Goal: Task Accomplishment & Management: Use online tool/utility

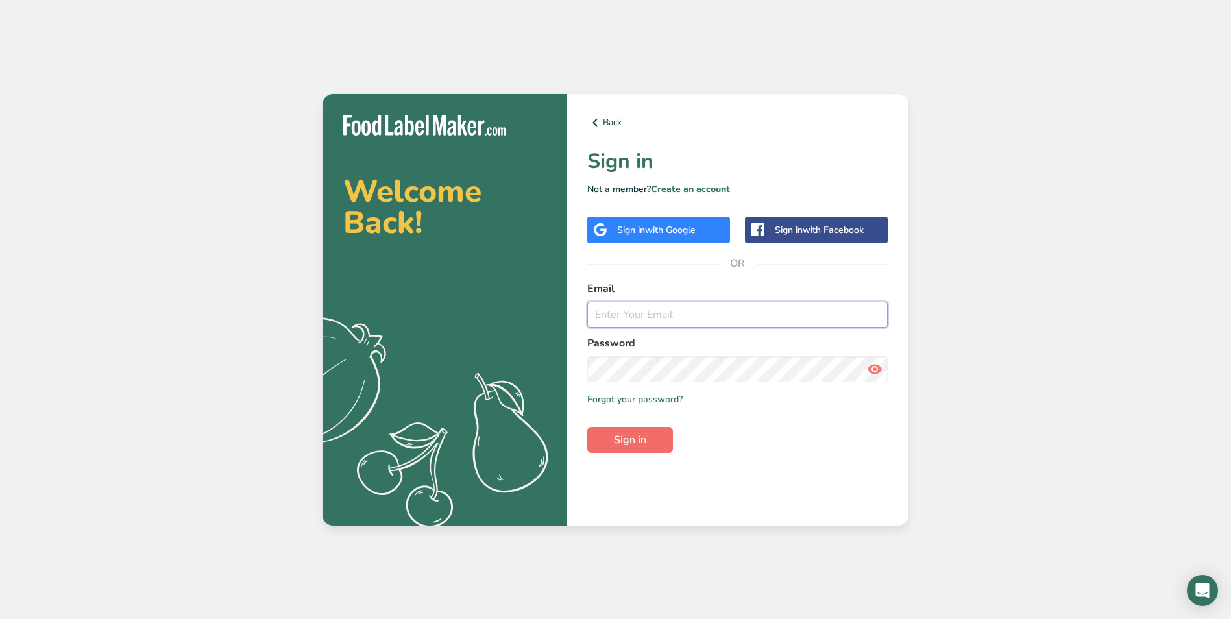
type input "[EMAIL_ADDRESS][DOMAIN_NAME]"
click at [637, 441] on span "Sign in" at bounding box center [630, 440] width 32 height 16
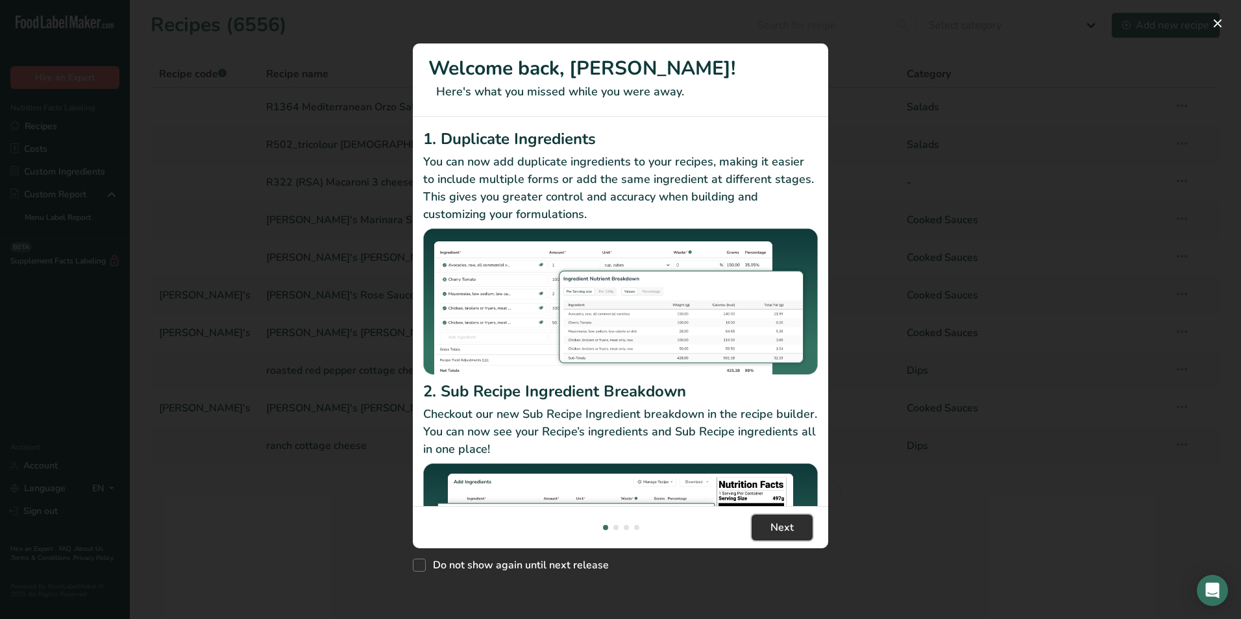
click at [786, 529] on span "Next" at bounding box center [781, 528] width 23 height 16
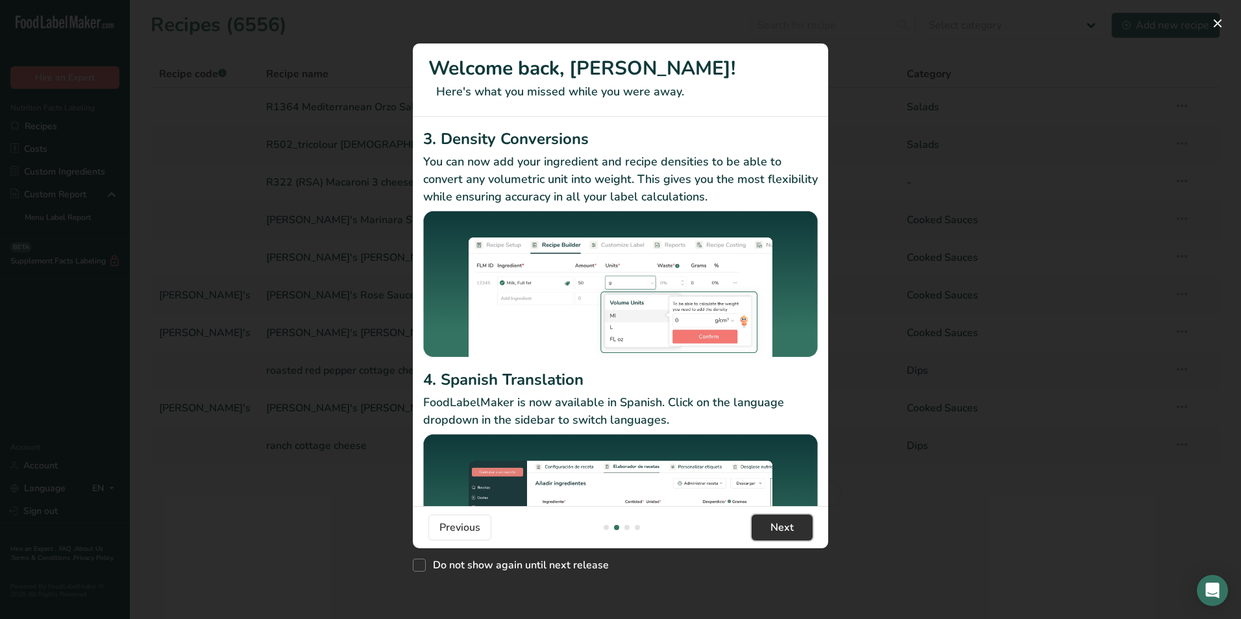
click at [786, 529] on span "Next" at bounding box center [781, 528] width 23 height 16
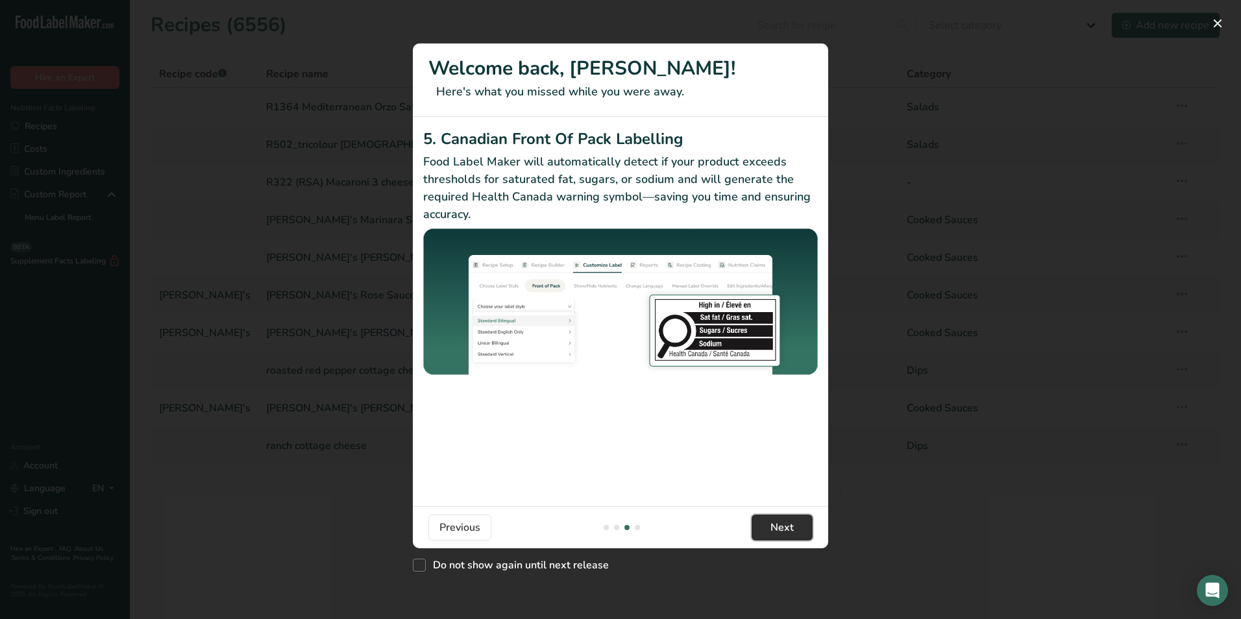
click at [786, 529] on span "Next" at bounding box center [781, 528] width 23 height 16
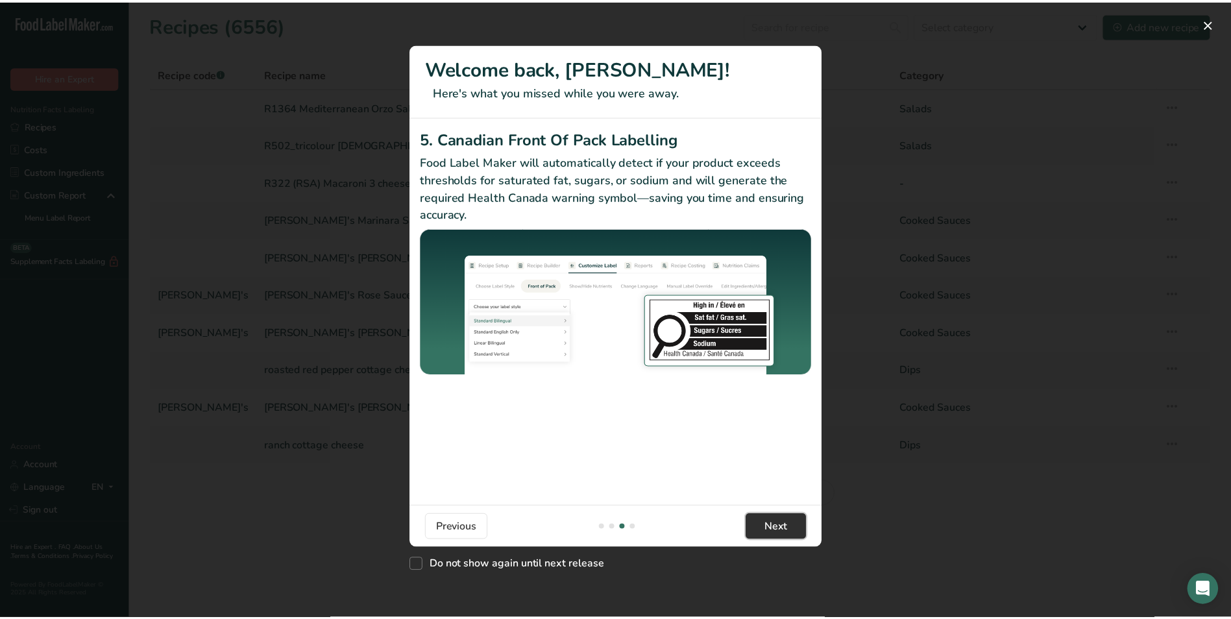
scroll to position [0, 1246]
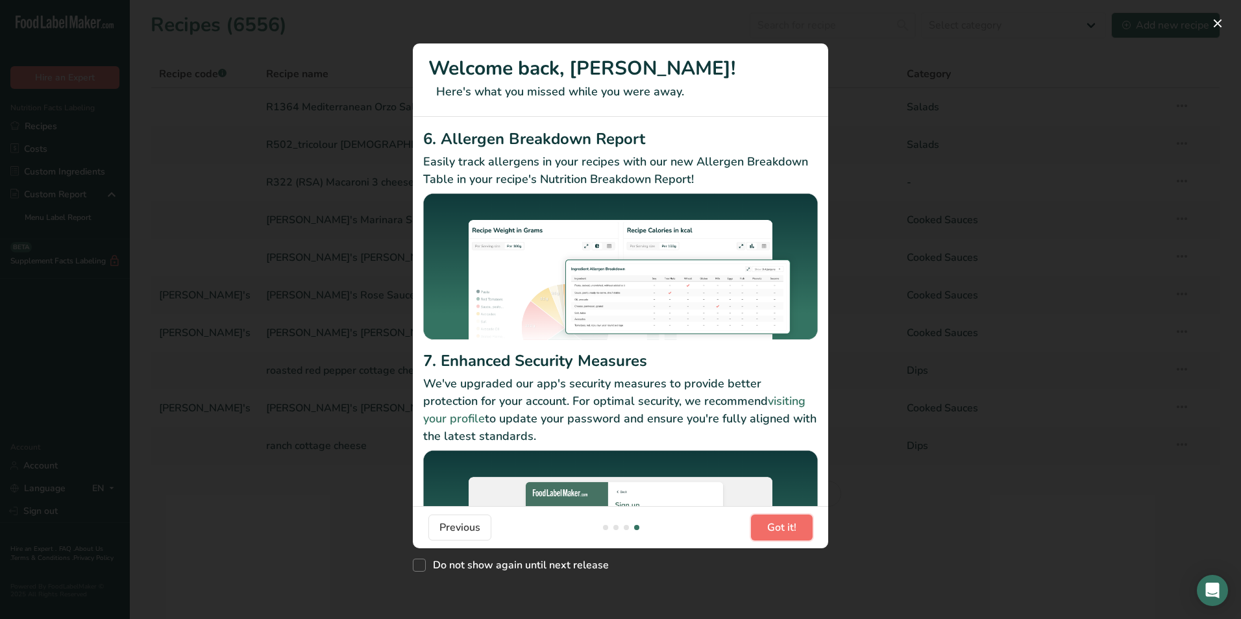
click at [783, 524] on span "Got it!" at bounding box center [781, 528] width 29 height 16
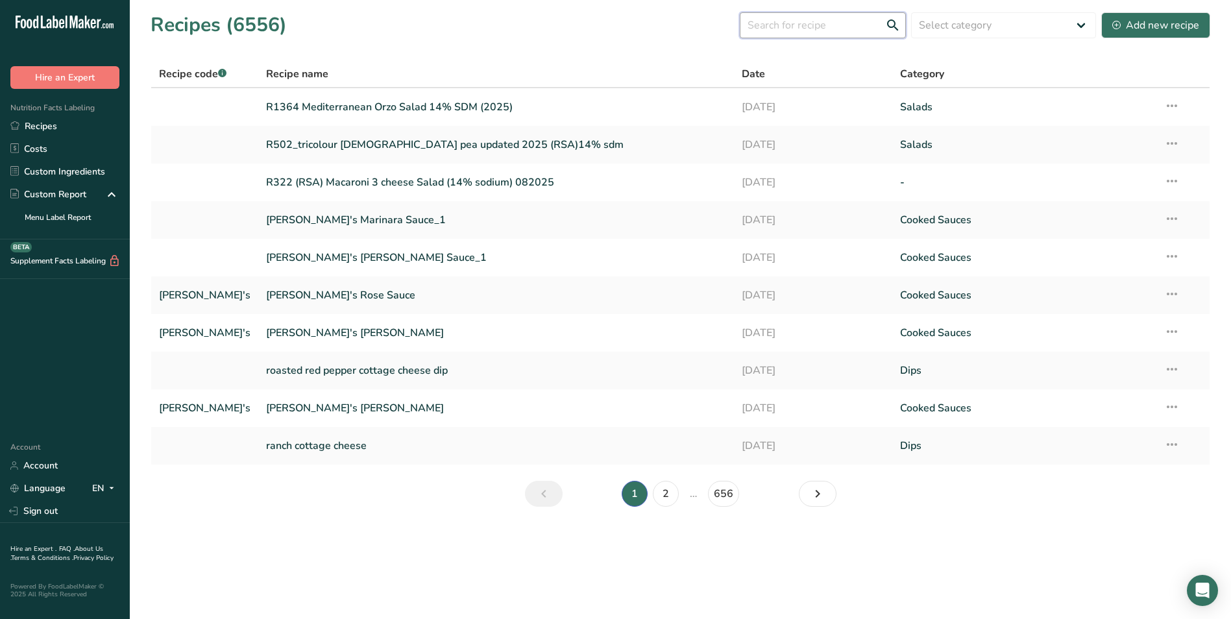
click at [843, 25] on input "text" at bounding box center [823, 25] width 166 height 26
type input "US"
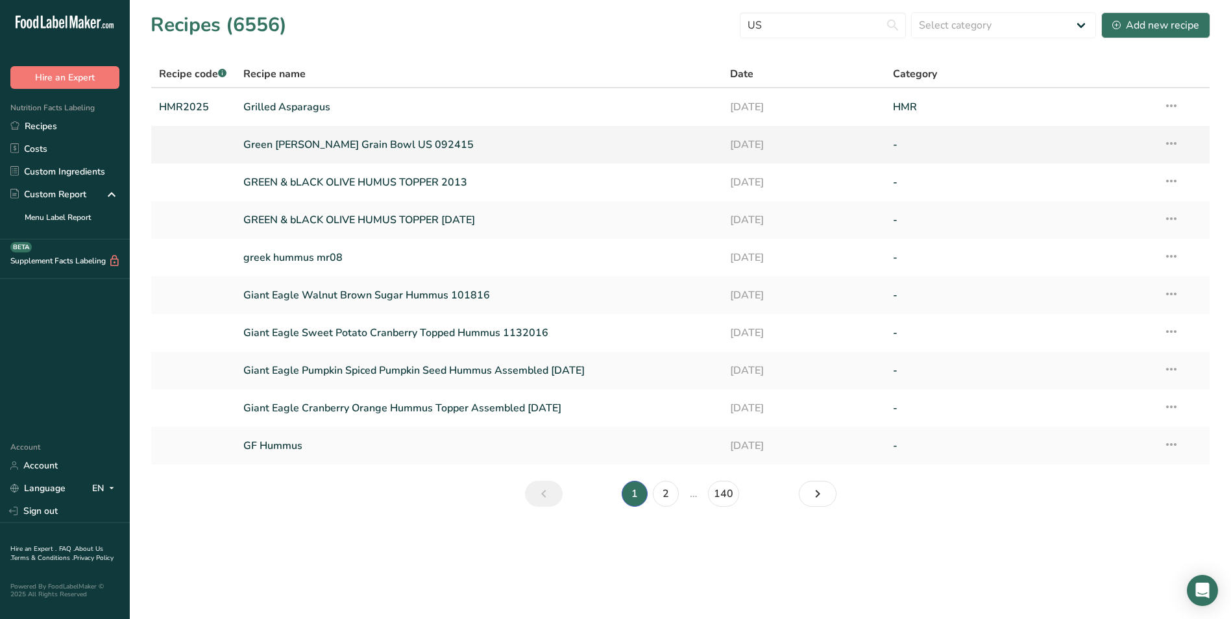
click at [367, 140] on link "Green [PERSON_NAME] Grain Bowl US 092415" at bounding box center [479, 144] width 472 height 27
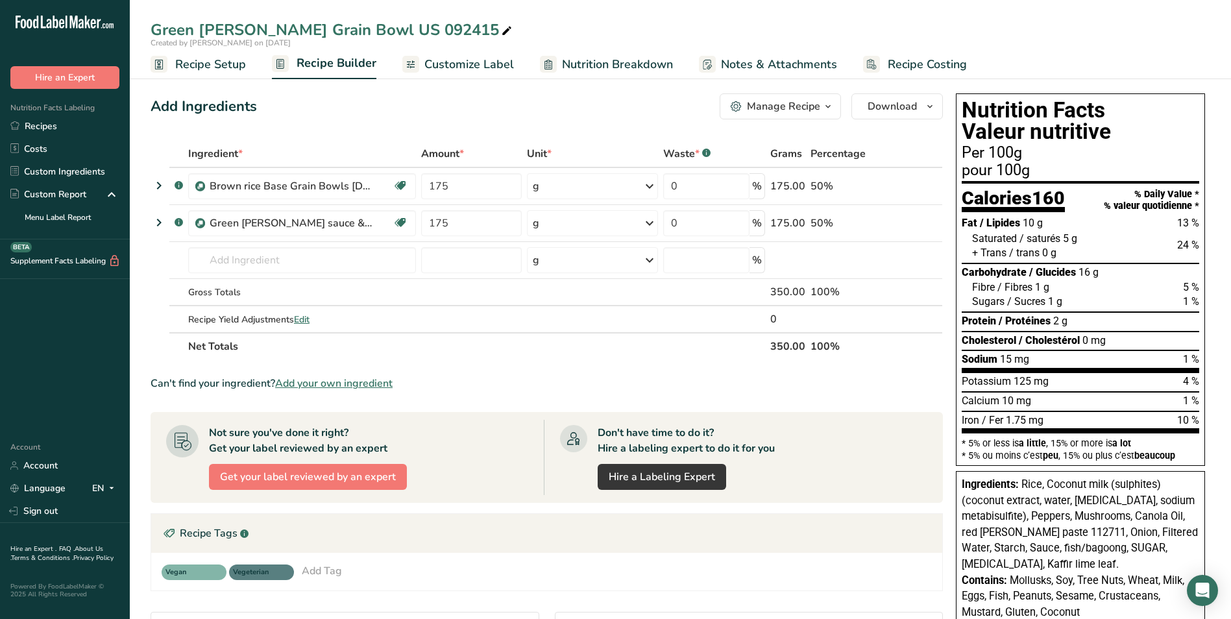
click at [448, 63] on span "Customize Label" at bounding box center [469, 65] width 90 height 18
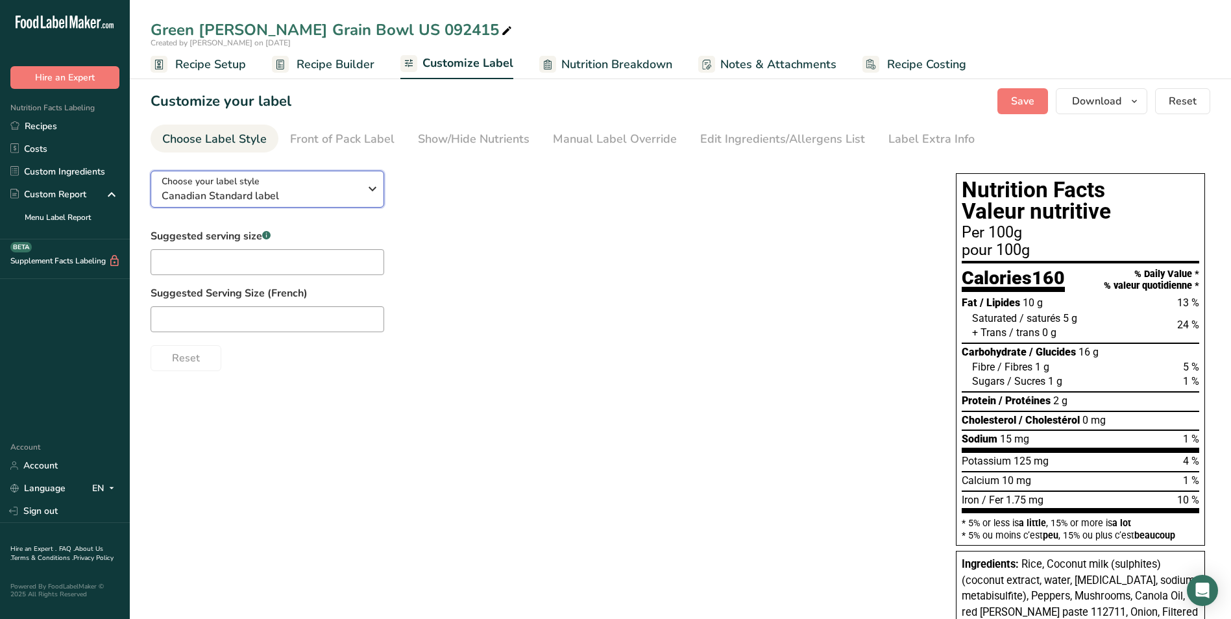
click at [337, 201] on span "Canadian Standard label" at bounding box center [261, 196] width 198 height 16
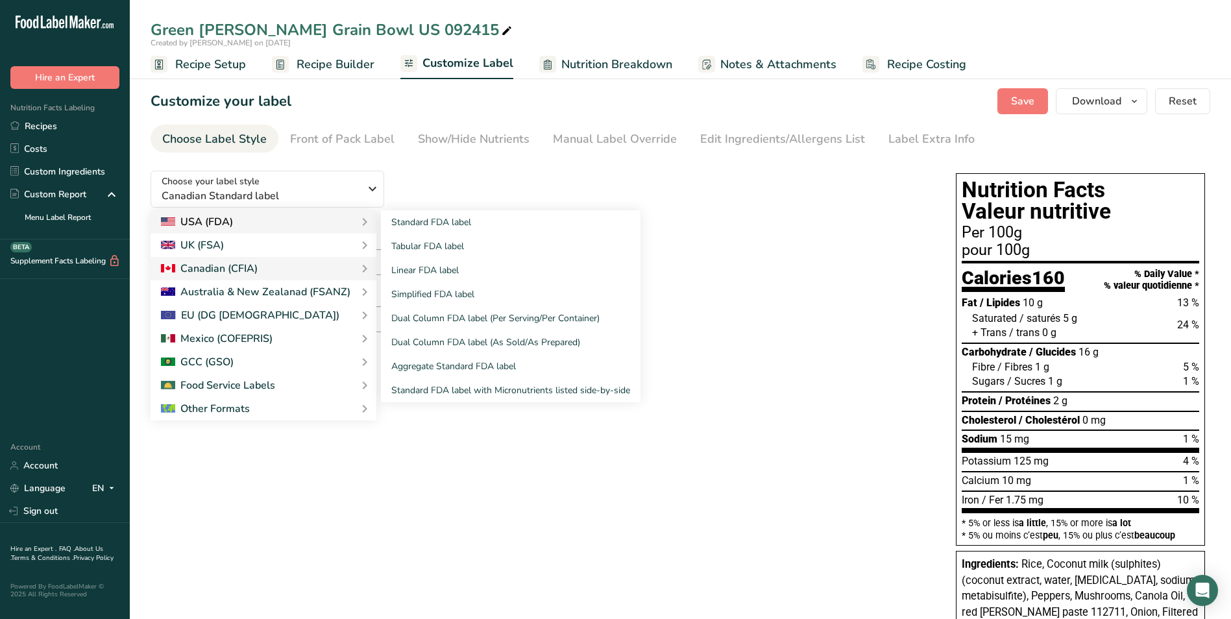
click at [326, 214] on div "USA (FDA)" at bounding box center [263, 222] width 205 height 16
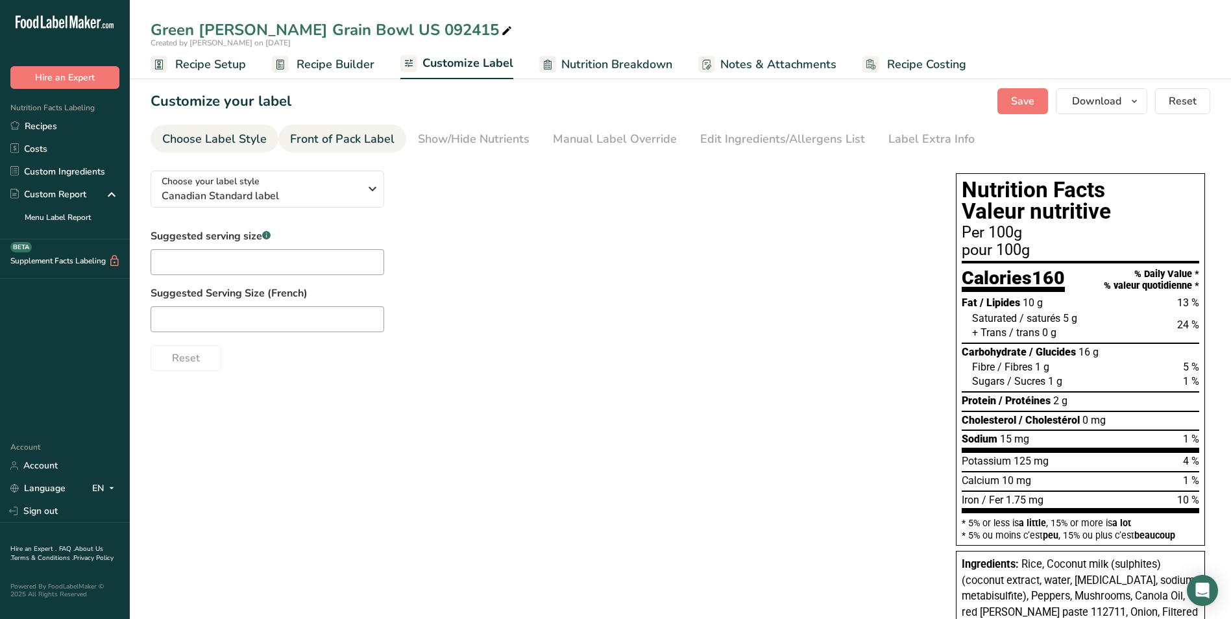
click at [350, 147] on div "Front of Pack Label" at bounding box center [342, 139] width 104 height 18
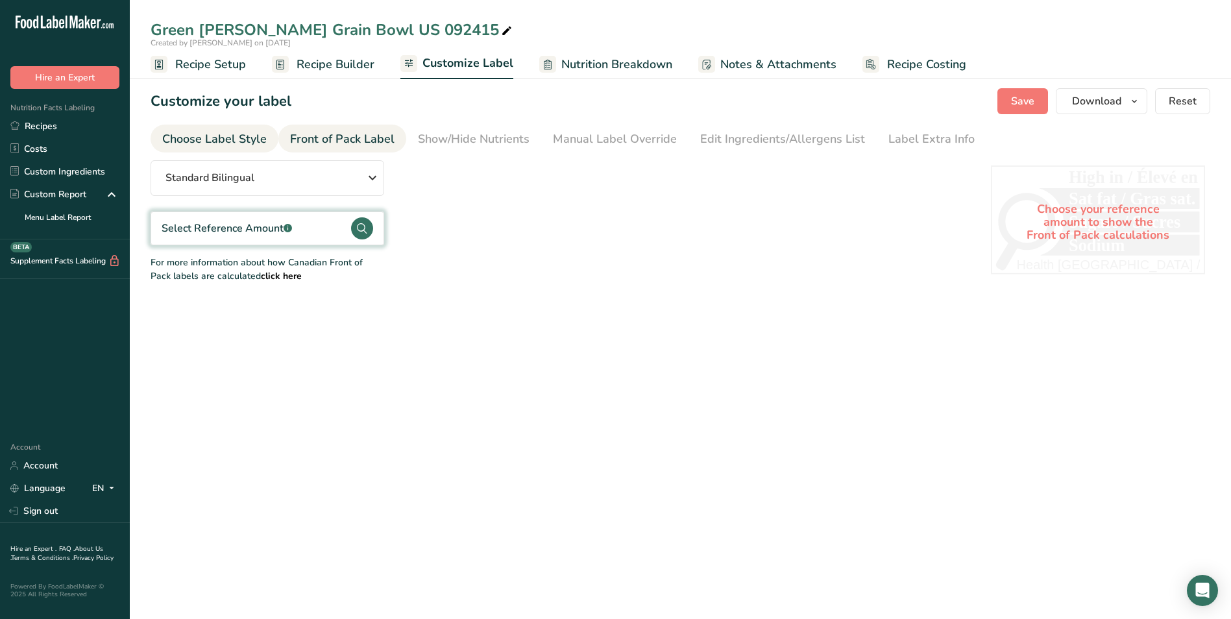
click at [210, 145] on div "Choose Label Style" at bounding box center [214, 139] width 104 height 18
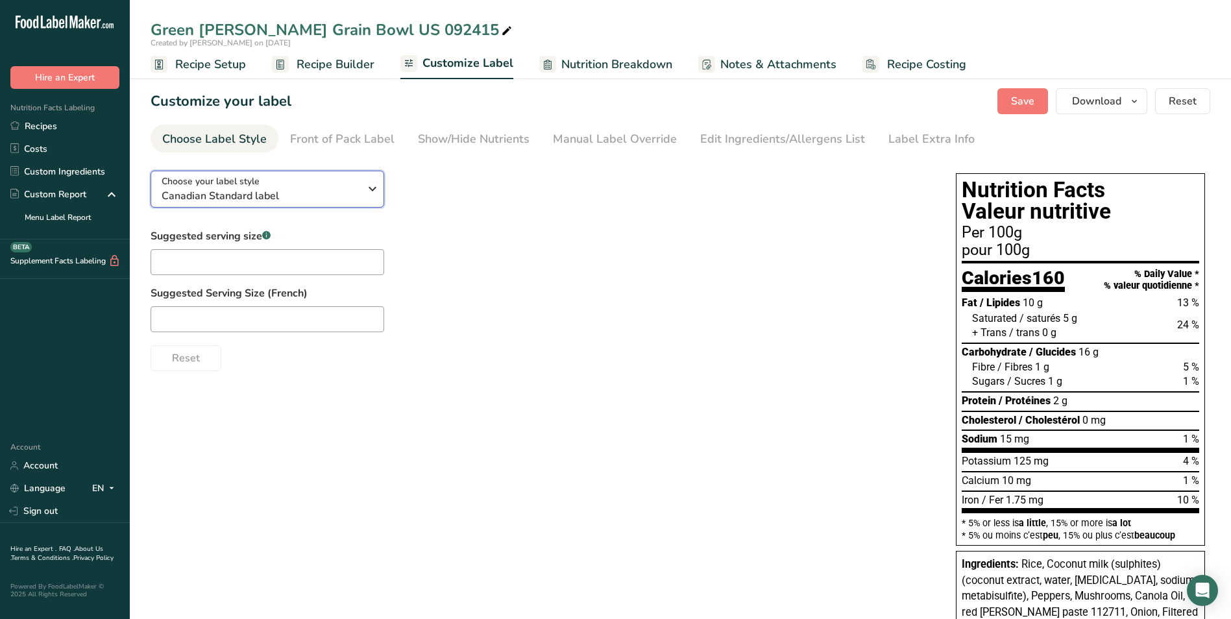
click at [281, 191] on span "Canadian Standard label" at bounding box center [261, 196] width 198 height 16
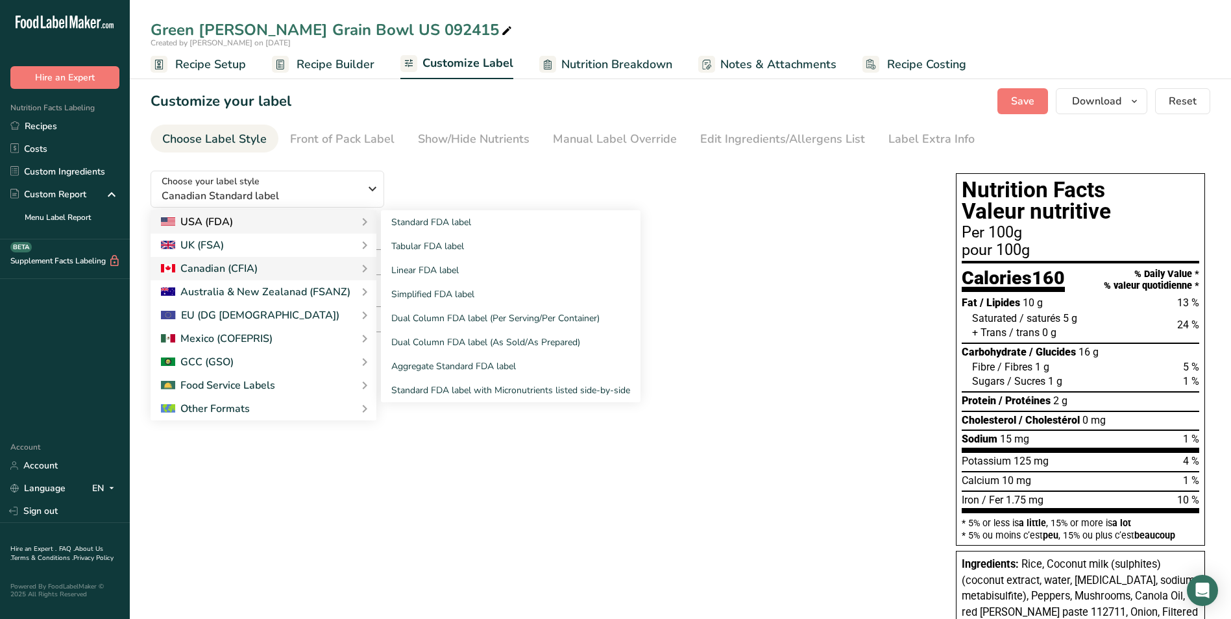
click at [268, 219] on div "USA (FDA)" at bounding box center [263, 222] width 205 height 16
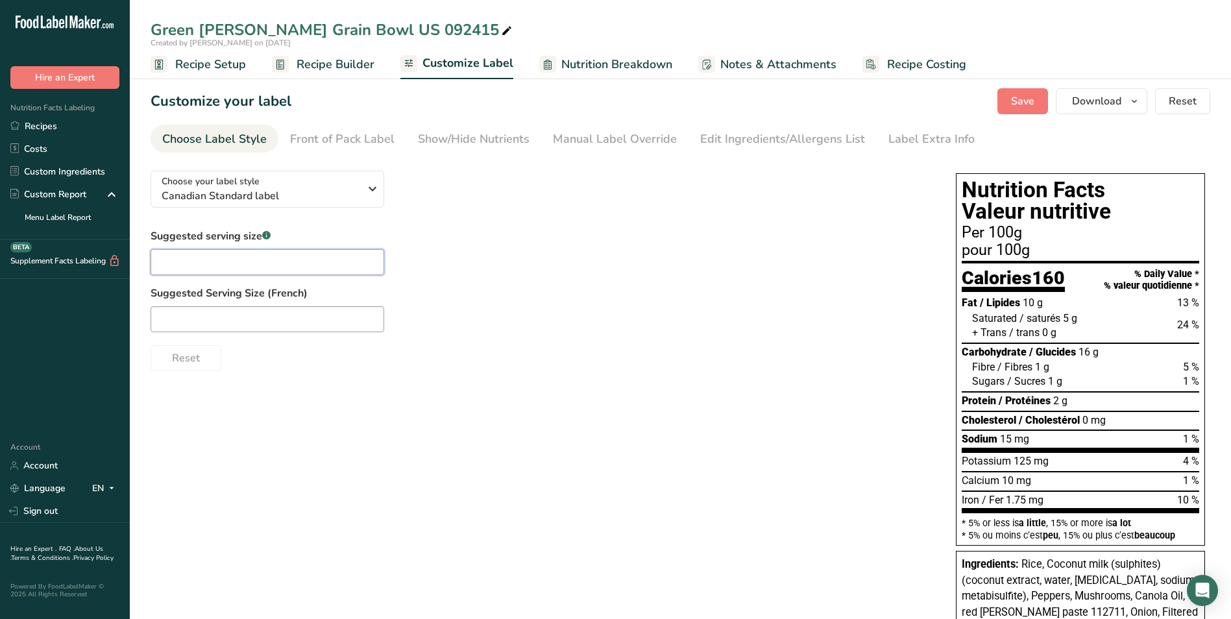
click at [219, 260] on input "text" at bounding box center [268, 262] width 234 height 26
click at [1019, 110] on button "Save" at bounding box center [1022, 101] width 51 height 26
click at [311, 189] on span "Canadian Standard label" at bounding box center [261, 196] width 198 height 16
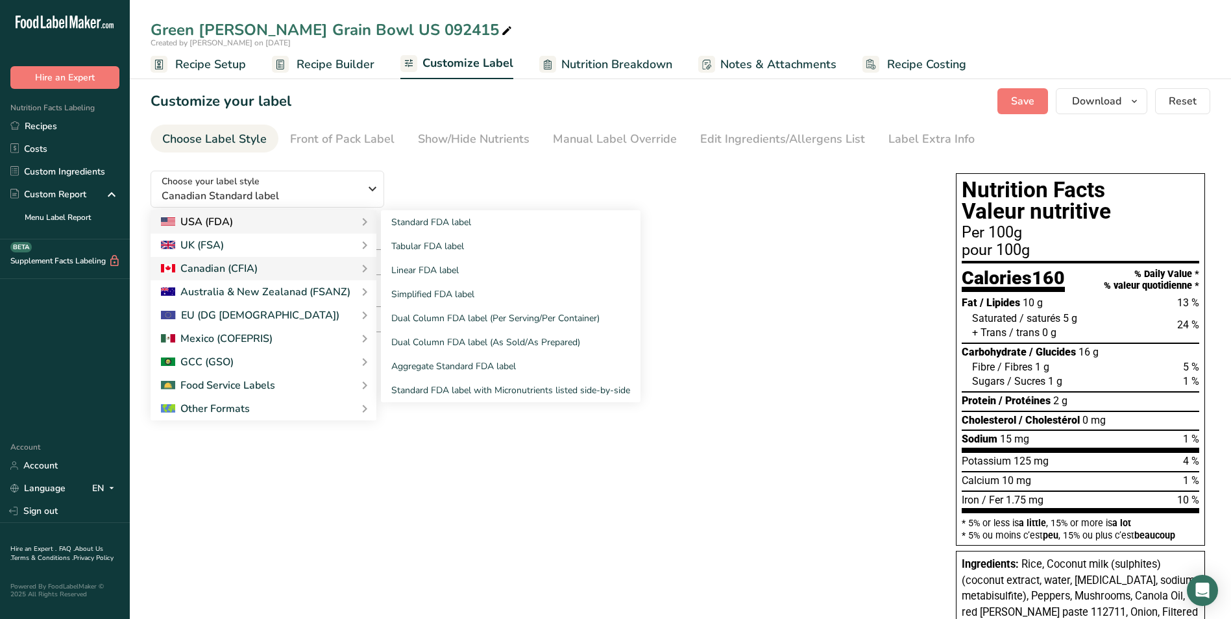
click at [289, 222] on div "USA (FDA)" at bounding box center [263, 222] width 205 height 16
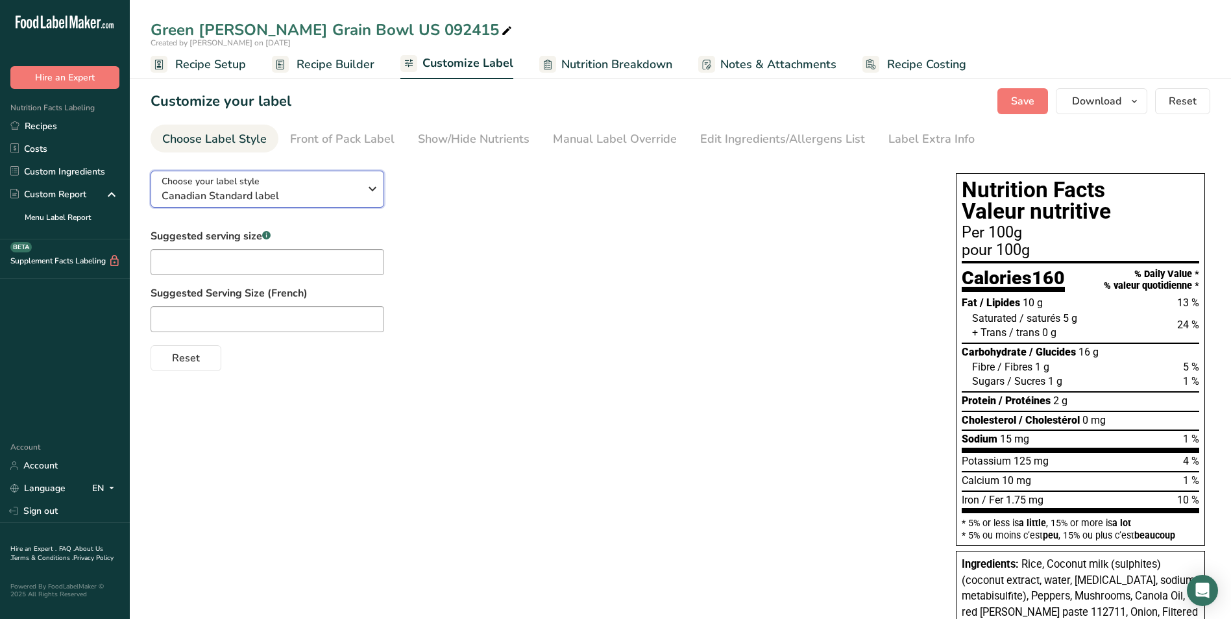
click at [262, 185] on div "Choose your label style Canadian Standard label" at bounding box center [261, 189] width 198 height 29
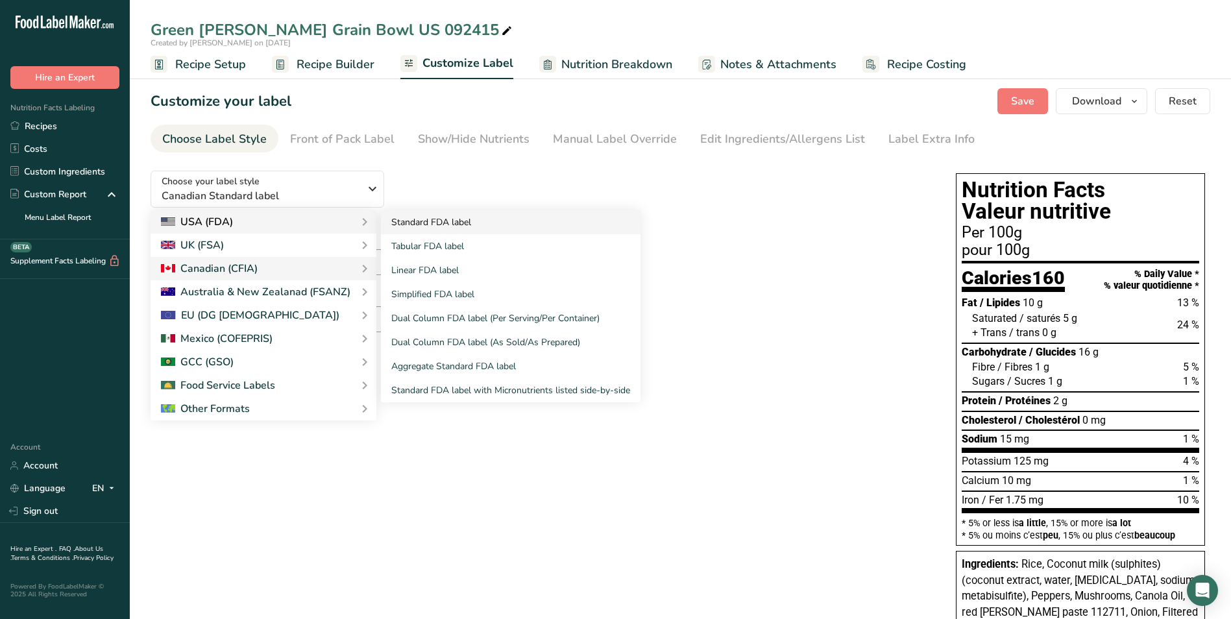
click at [456, 225] on link "Standard FDA label" at bounding box center [511, 222] width 260 height 24
